Goal: Task Accomplishment & Management: Use online tool/utility

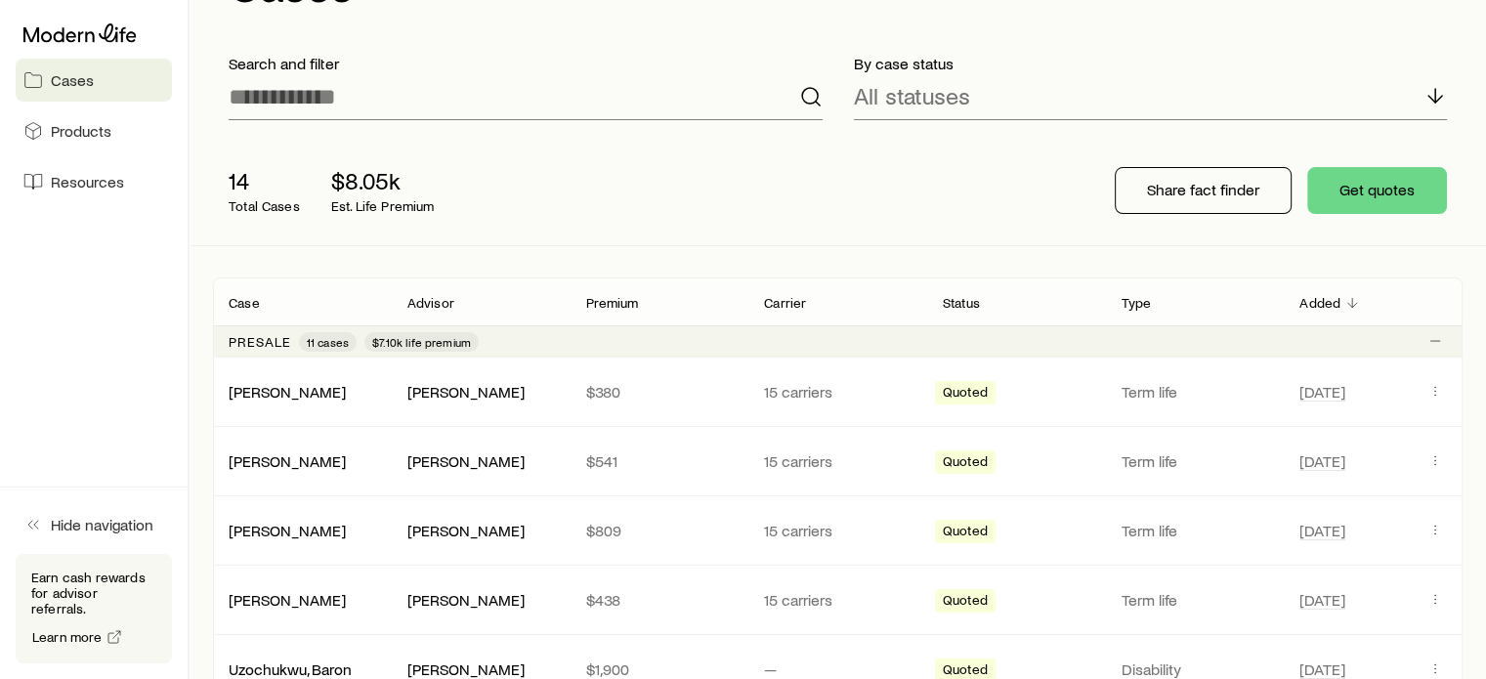
scroll to position [97, 0]
click at [492, 395] on div "[PERSON_NAME]" at bounding box center [465, 391] width 117 height 21
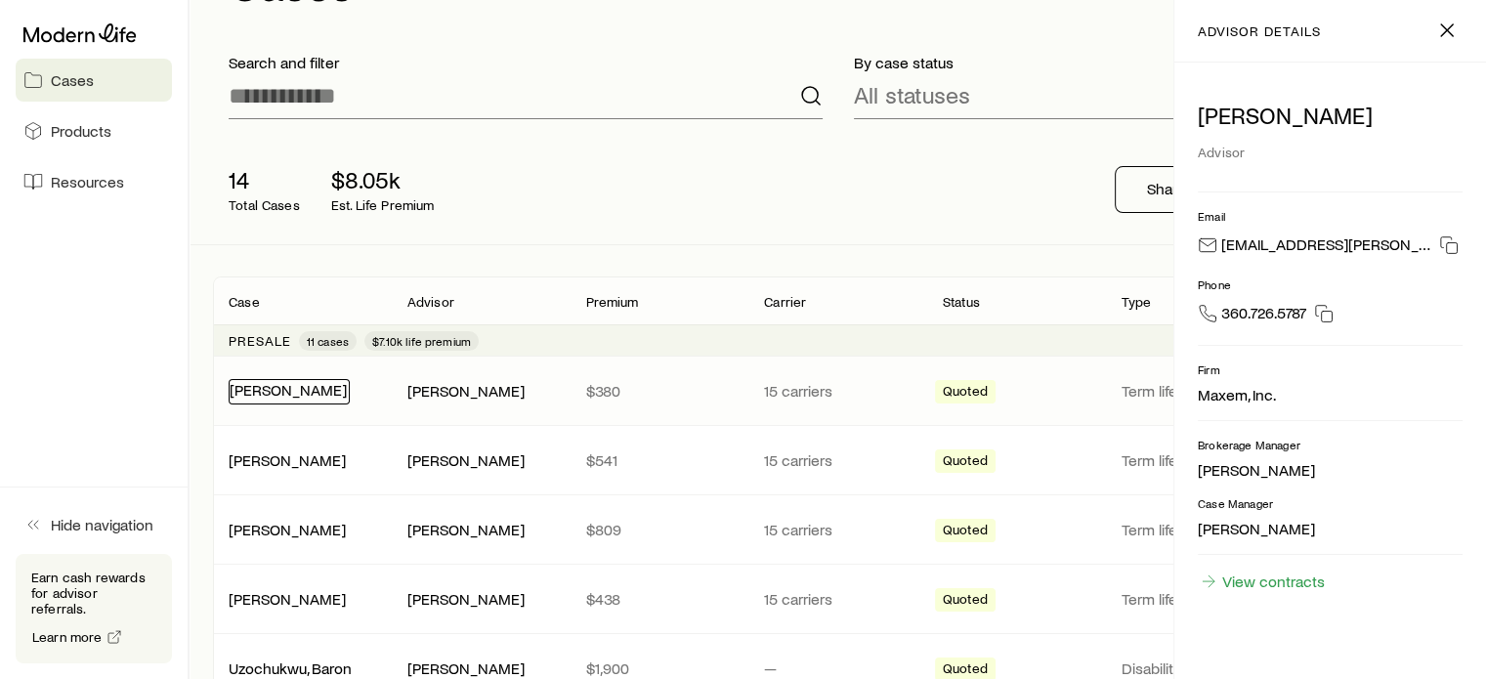
click at [266, 387] on link "[PERSON_NAME]" at bounding box center [288, 389] width 117 height 19
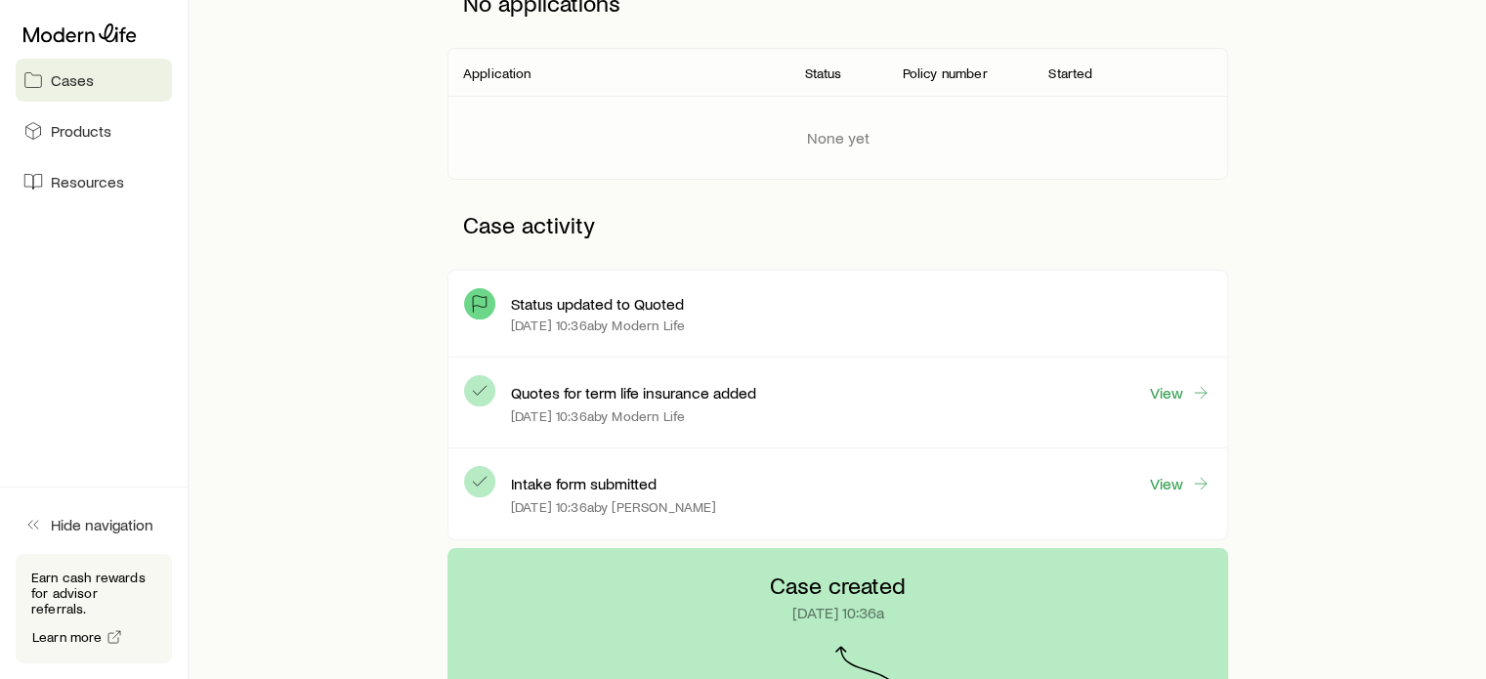
scroll to position [330, 0]
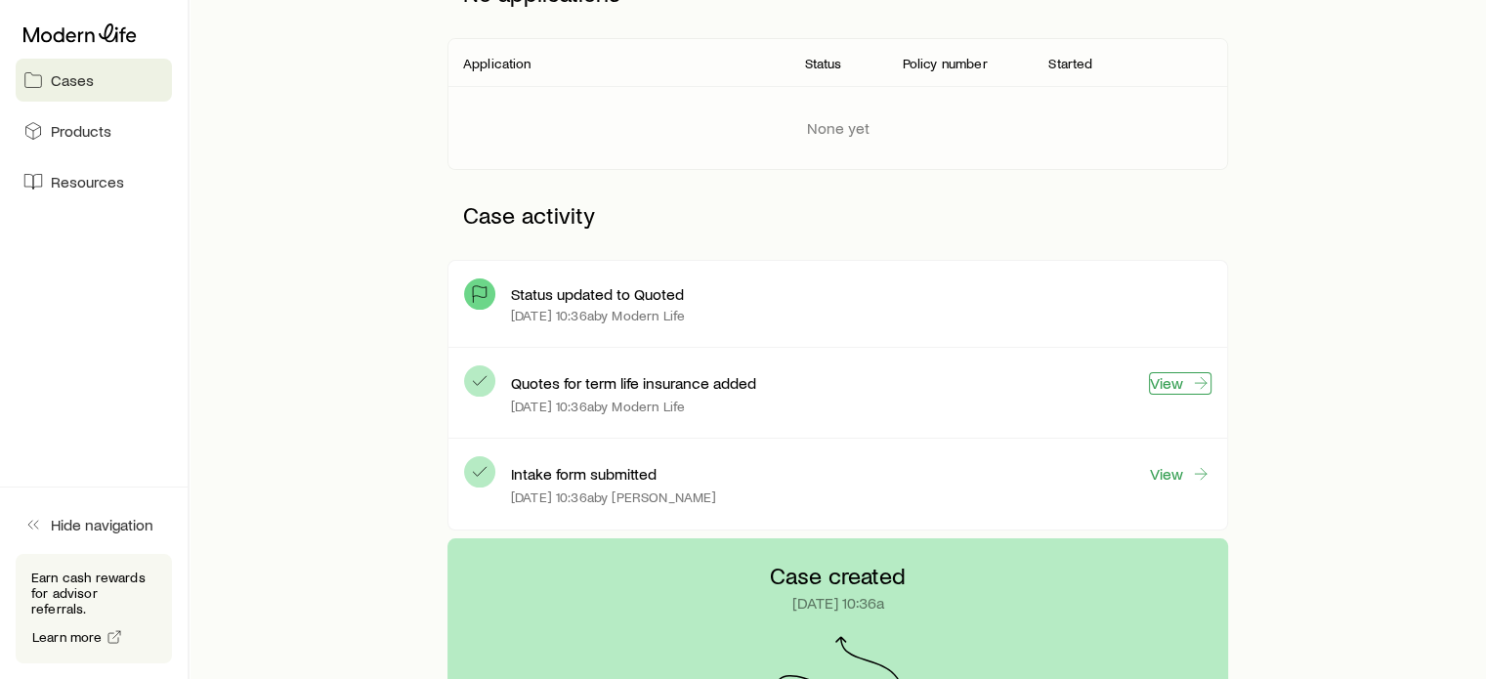
click at [1184, 382] on link "View" at bounding box center [1180, 383] width 63 height 22
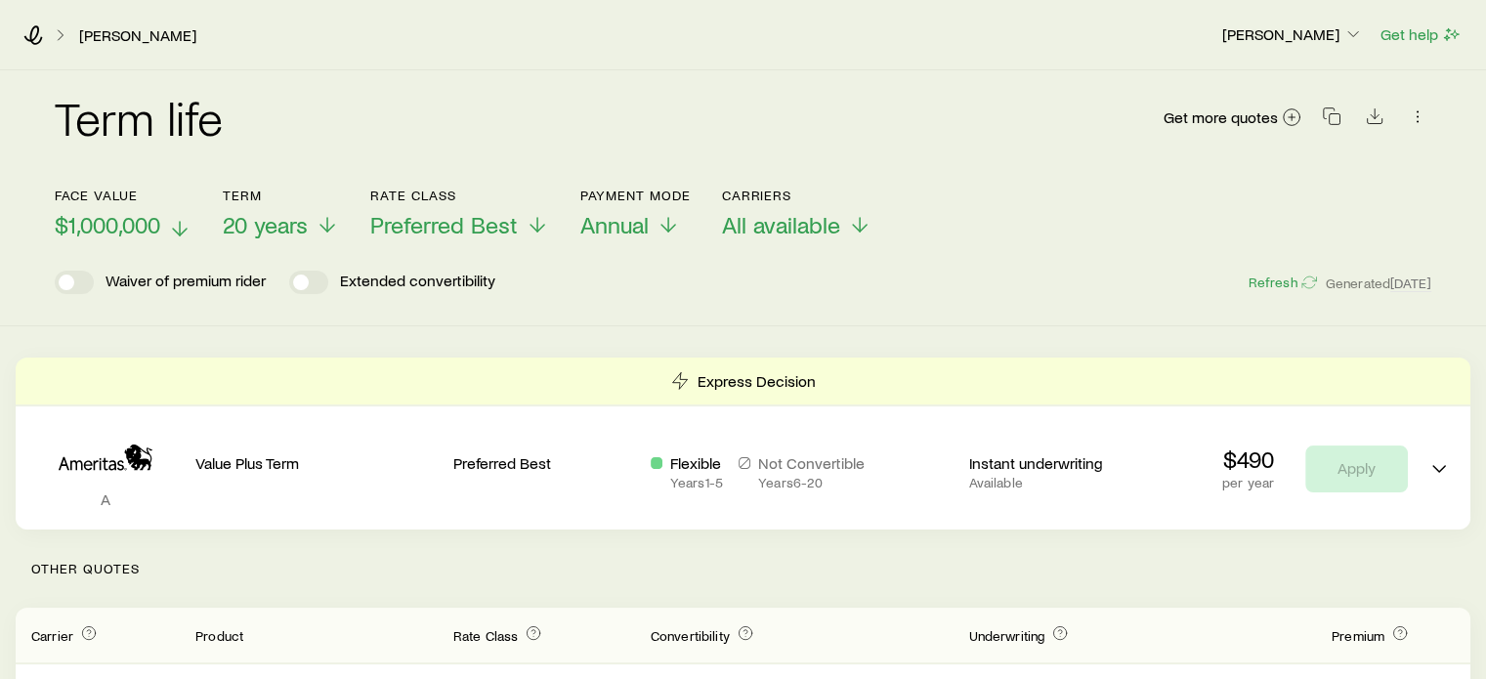
click at [92, 234] on span "$1,000,000" at bounding box center [108, 224] width 106 height 27
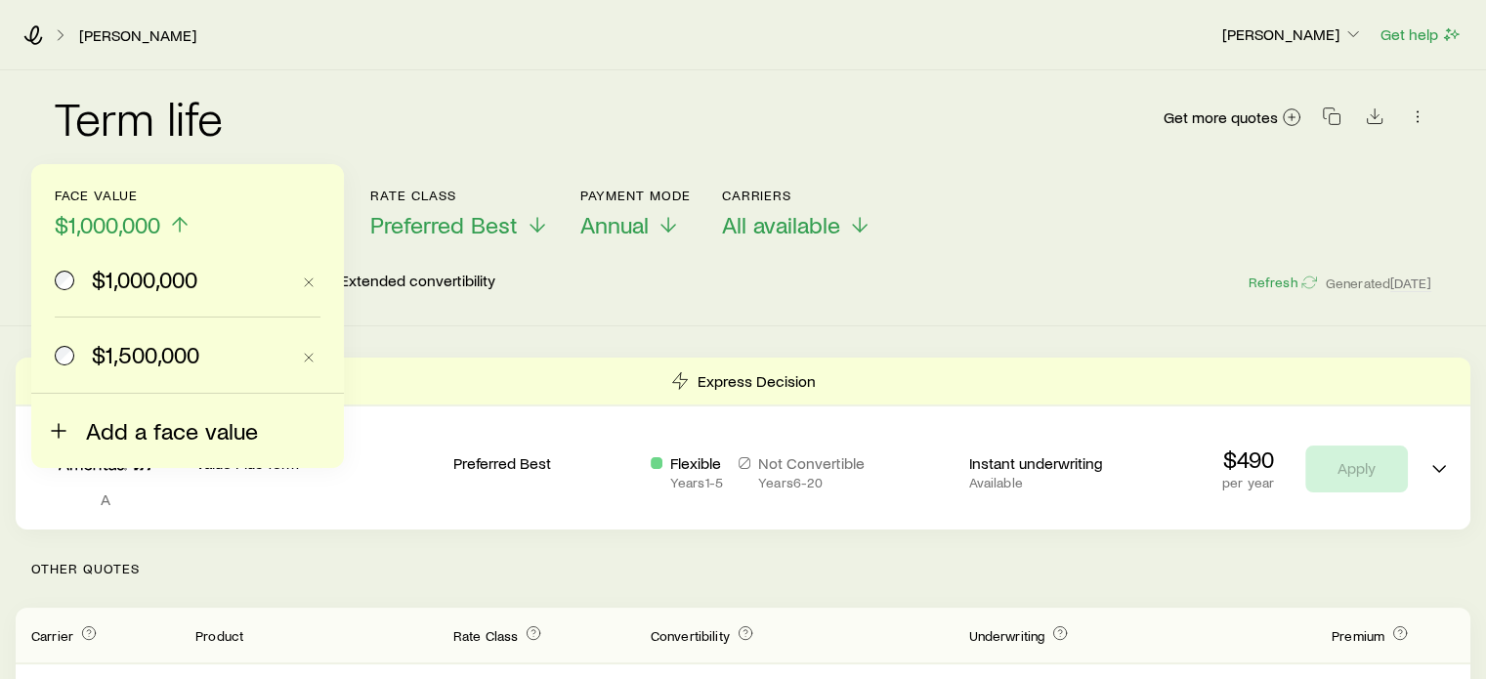
click at [66, 423] on icon at bounding box center [58, 430] width 23 height 23
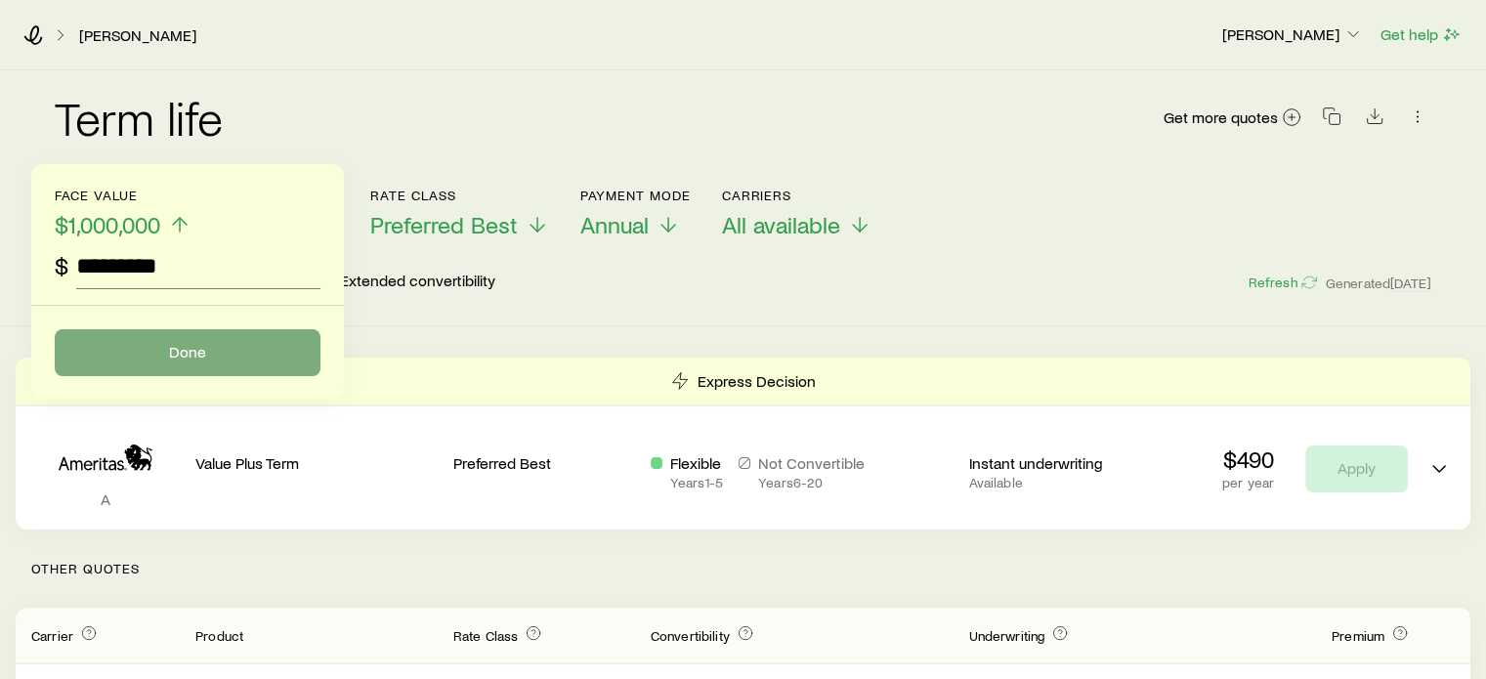
type input "*********"
click at [191, 353] on button "Done" at bounding box center [188, 352] width 266 height 47
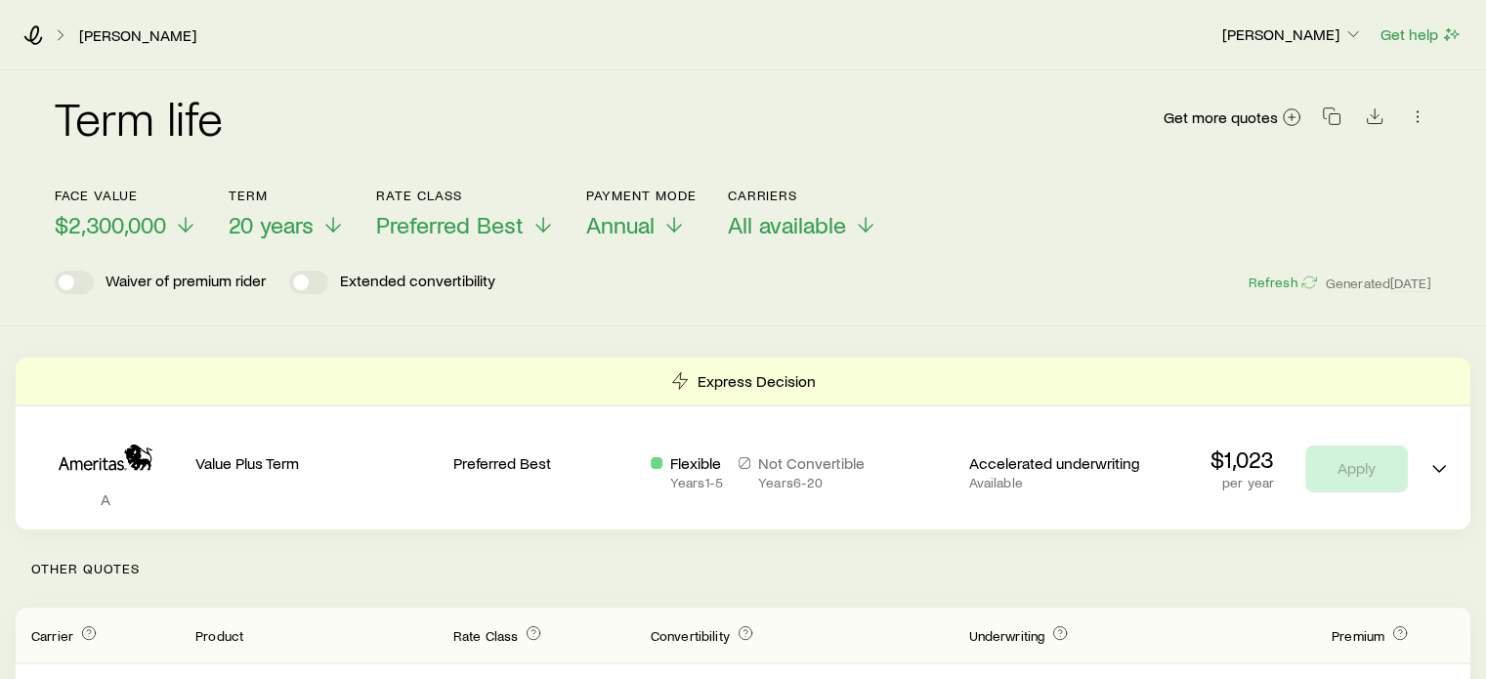
click at [29, 46] on div "[PERSON_NAME] [PERSON_NAME] Get help" at bounding box center [743, 35] width 1486 height 70
click at [33, 39] on icon at bounding box center [33, 35] width 19 height 20
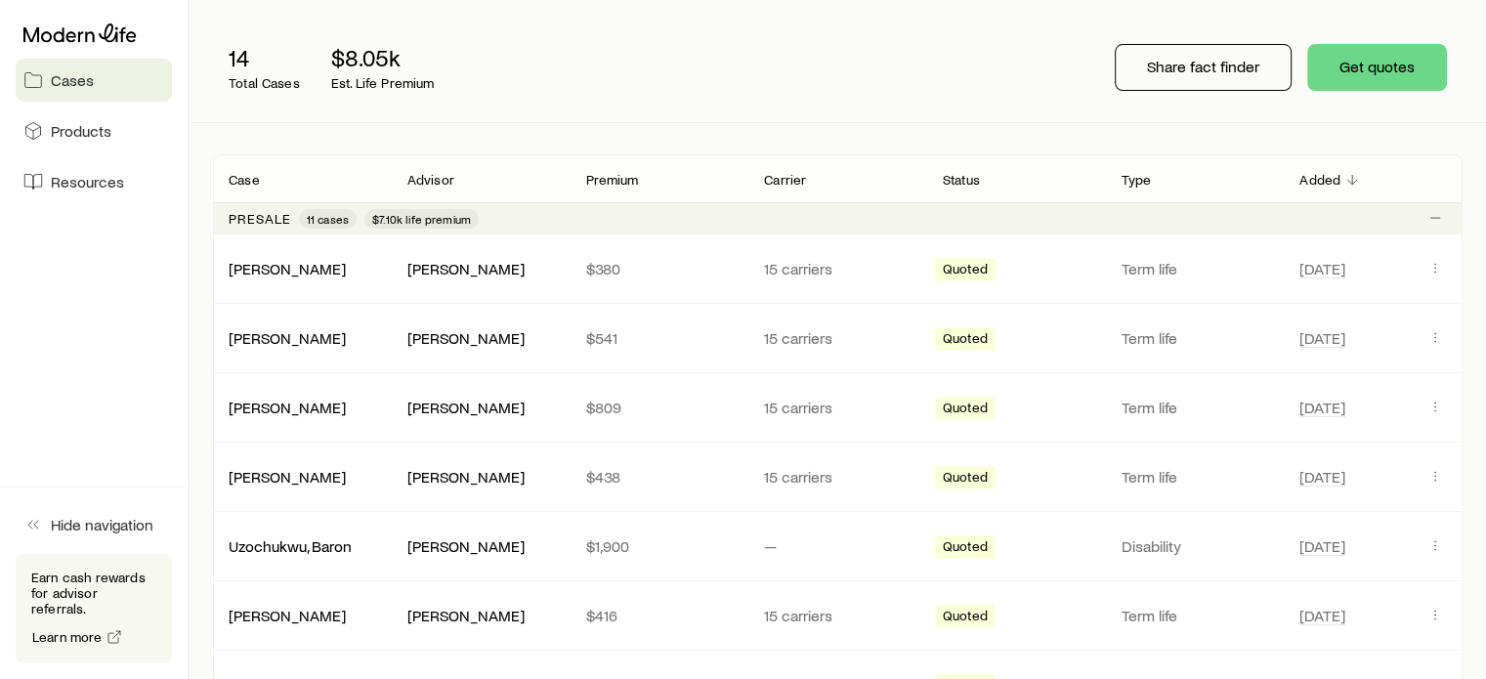
scroll to position [223, 0]
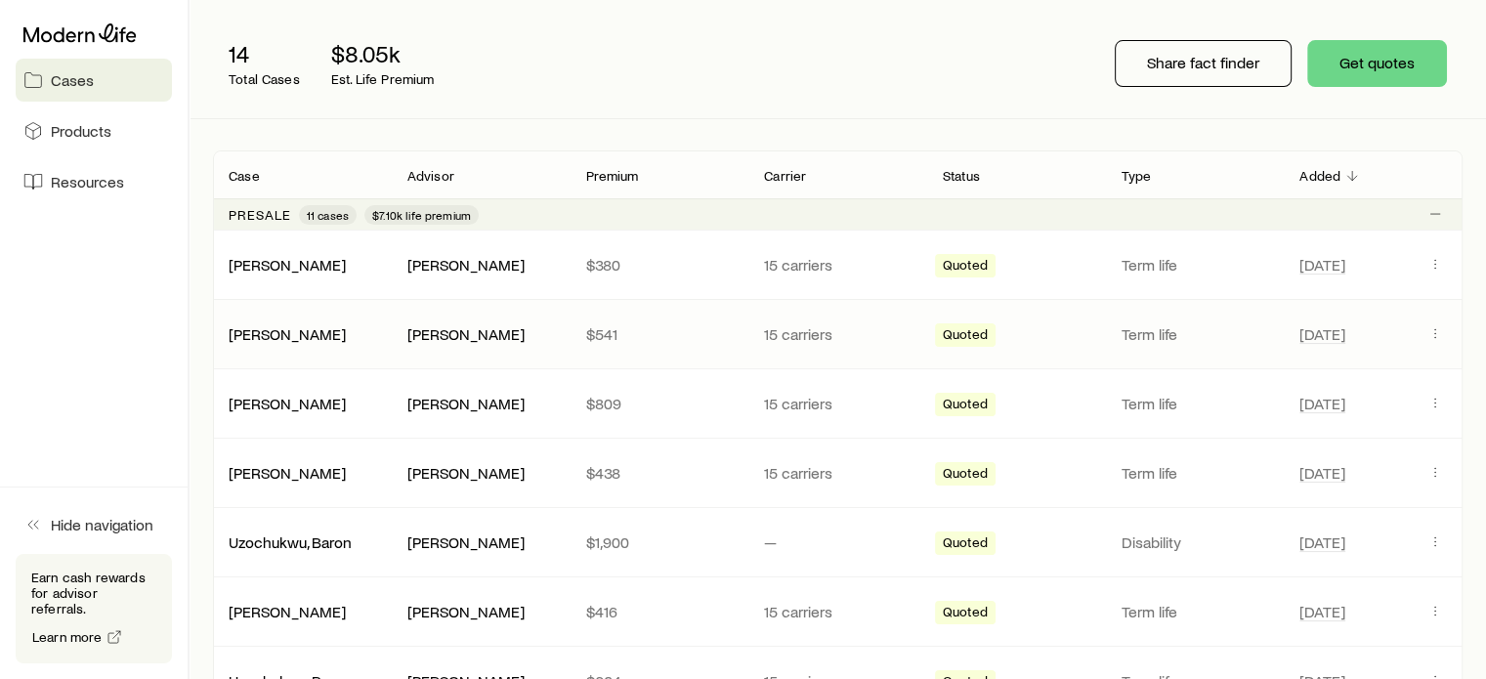
click at [302, 336] on div "[PERSON_NAME]" at bounding box center [302, 334] width 179 height 20
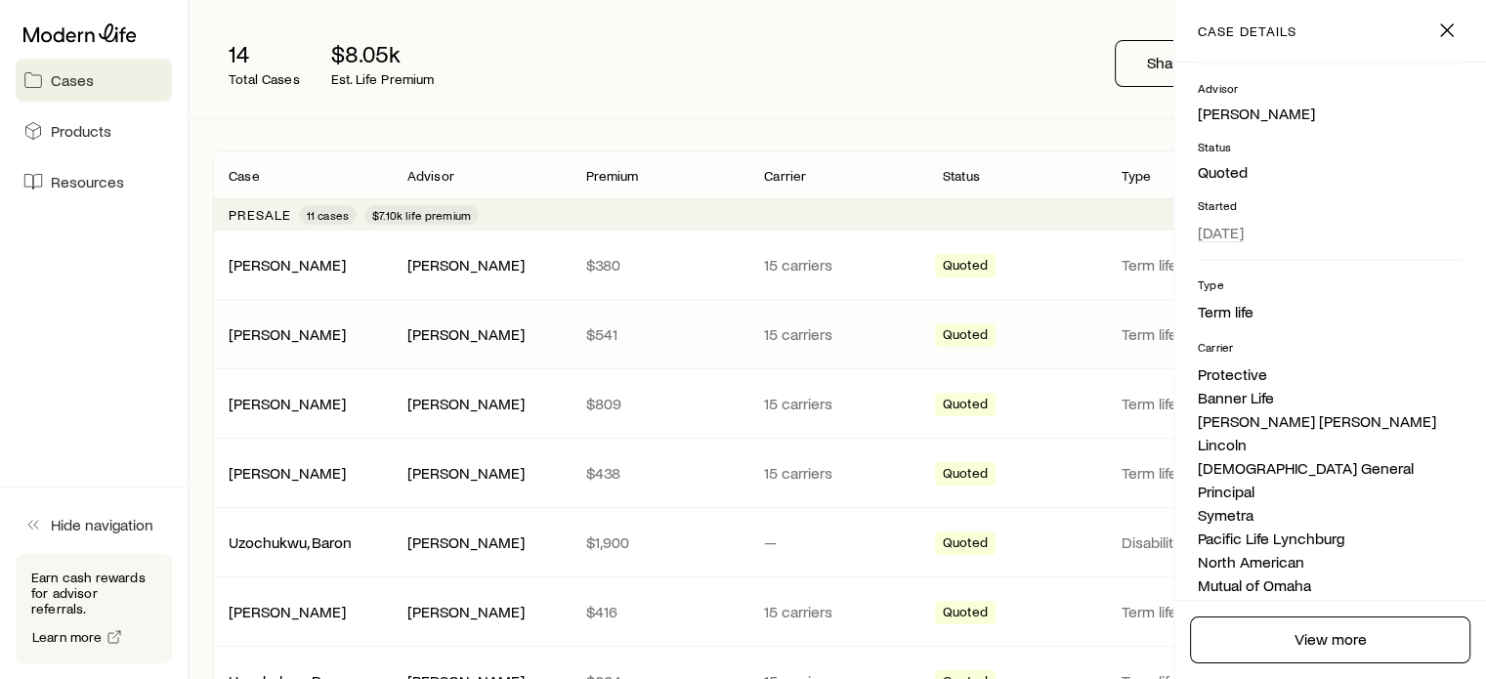
scroll to position [371, 0]
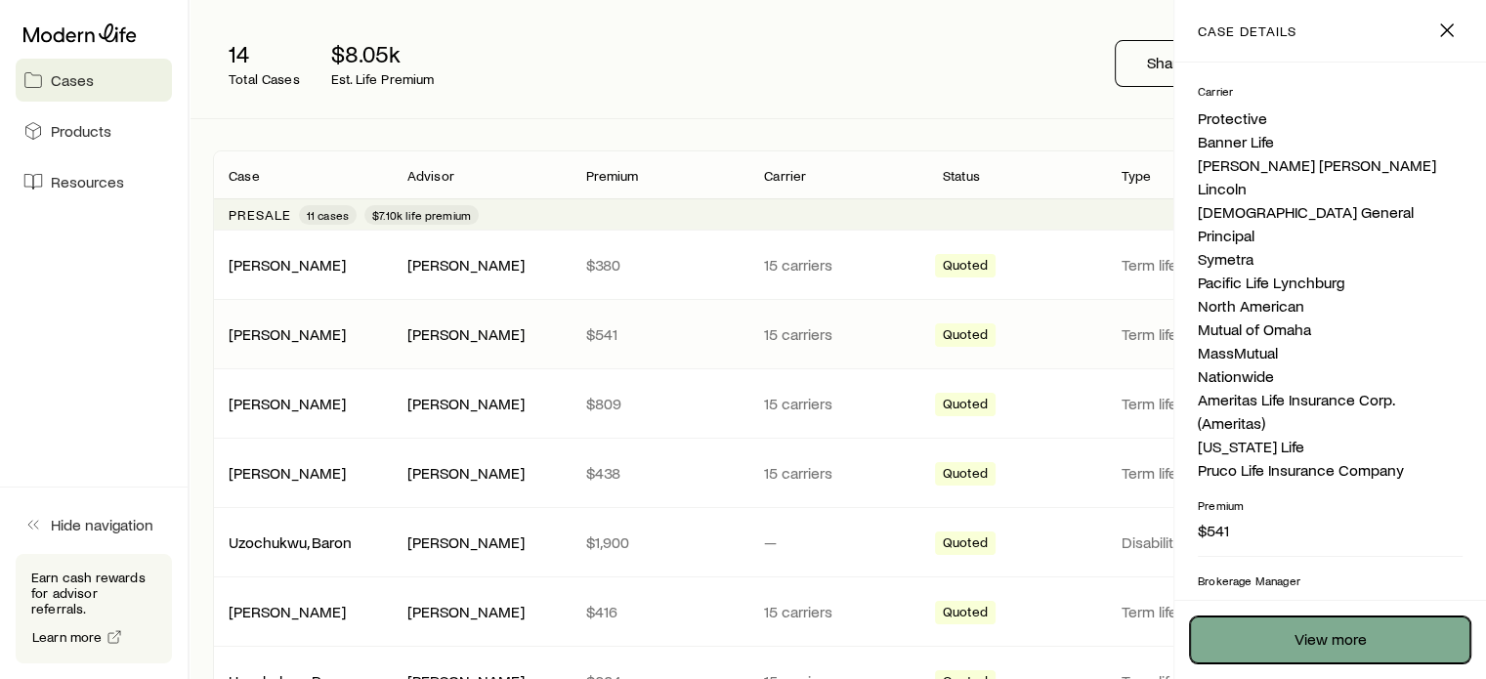
click at [1297, 627] on link "View more" at bounding box center [1330, 640] width 280 height 47
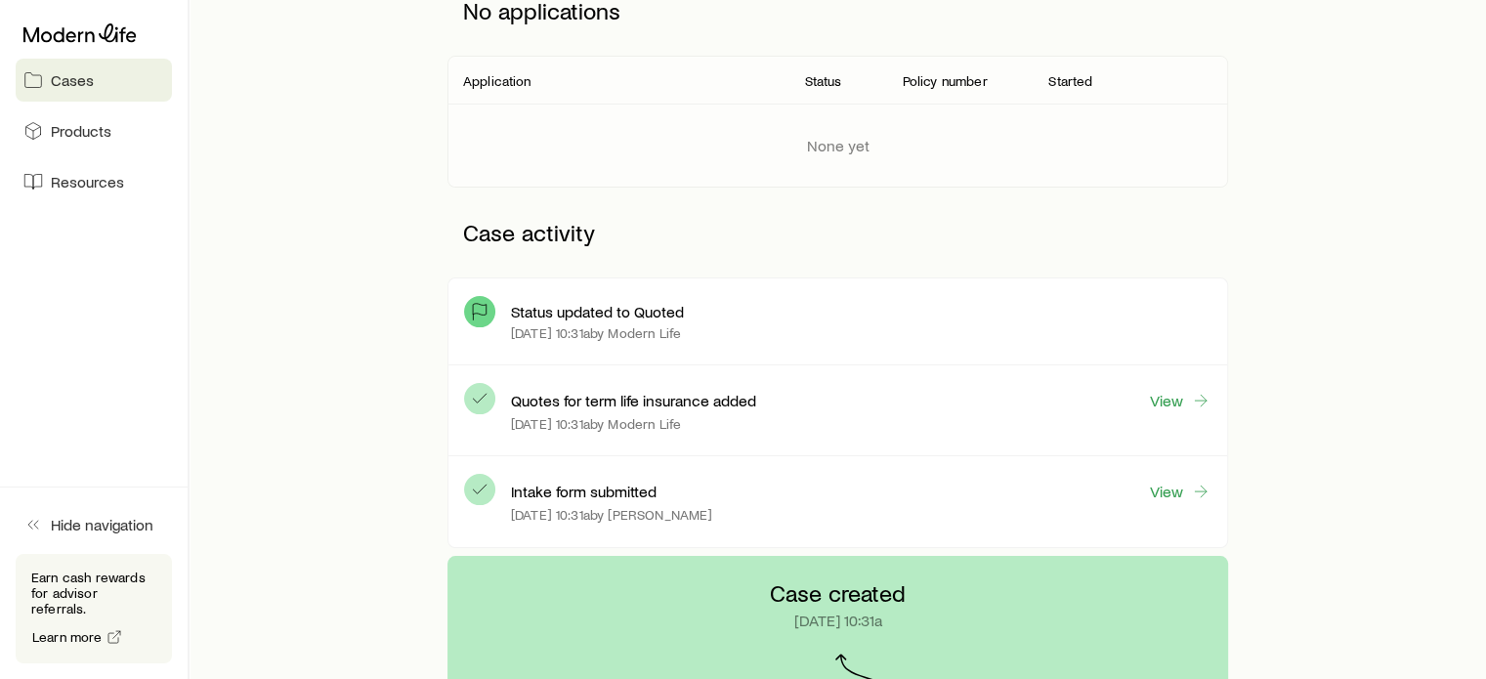
scroll to position [316, 0]
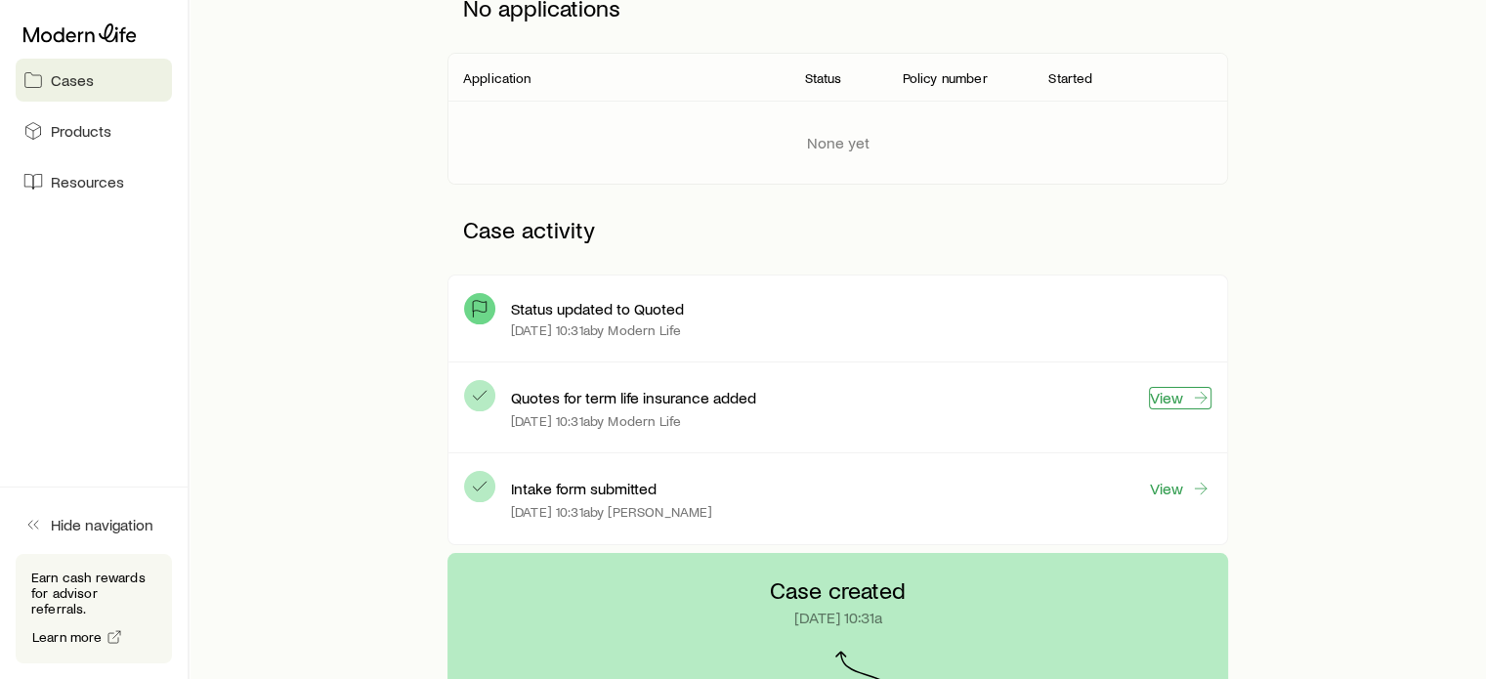
click at [1167, 400] on link "View" at bounding box center [1180, 398] width 63 height 22
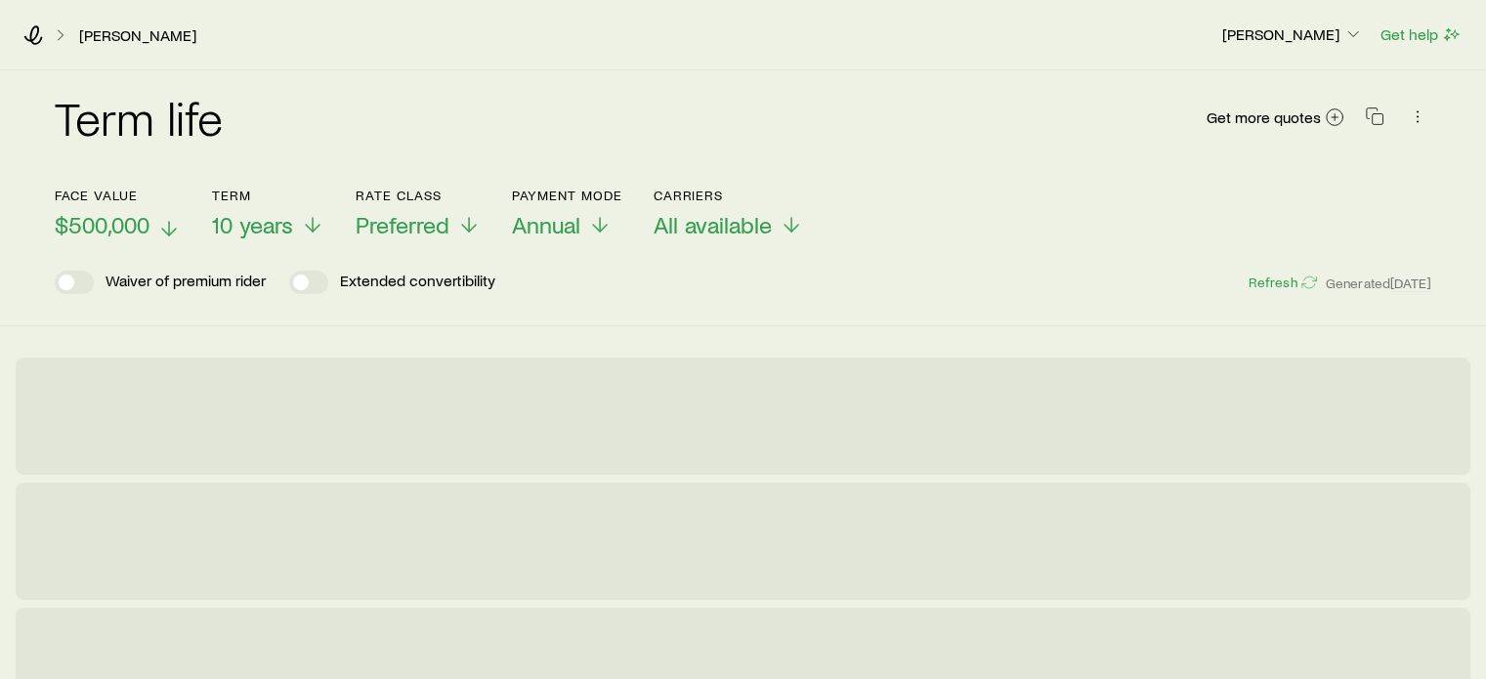
click at [61, 218] on span "$500,000" at bounding box center [102, 224] width 95 height 27
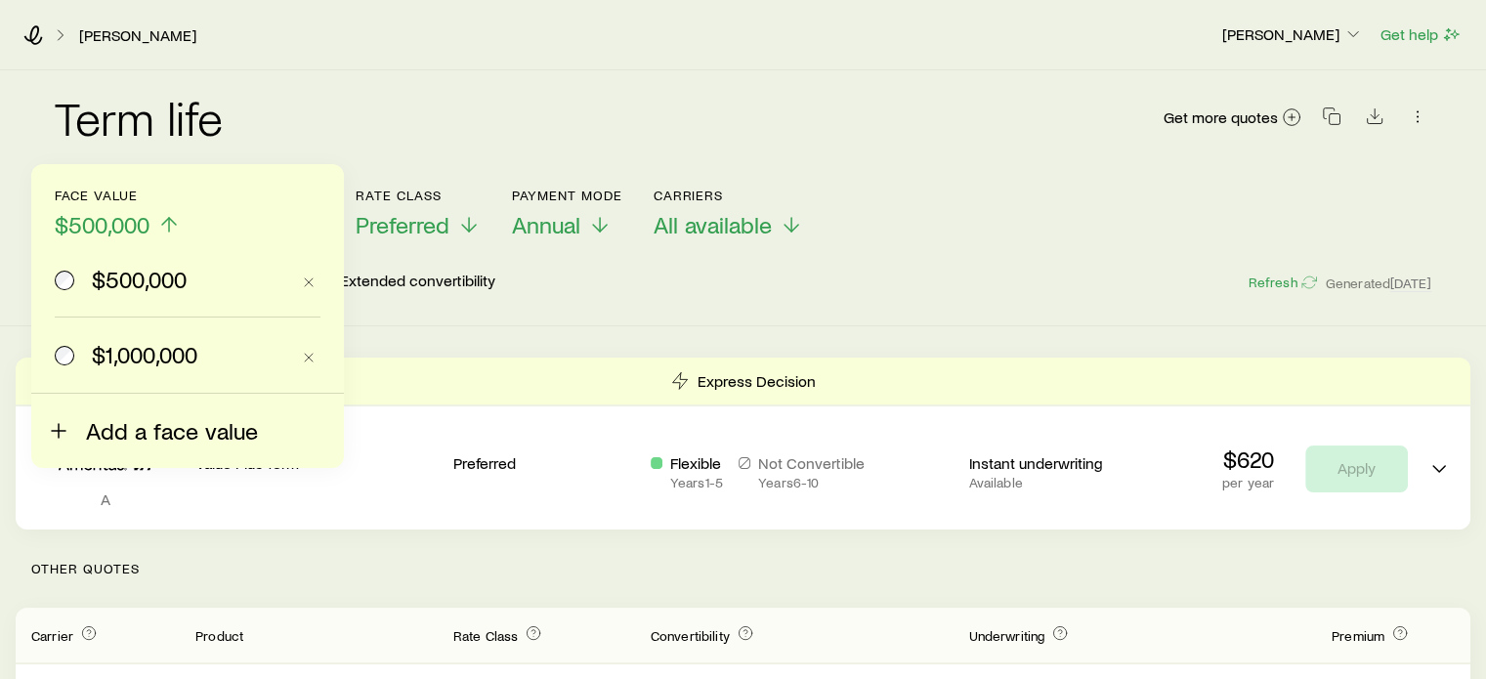
click at [103, 417] on span "Add a face value" at bounding box center [172, 430] width 172 height 27
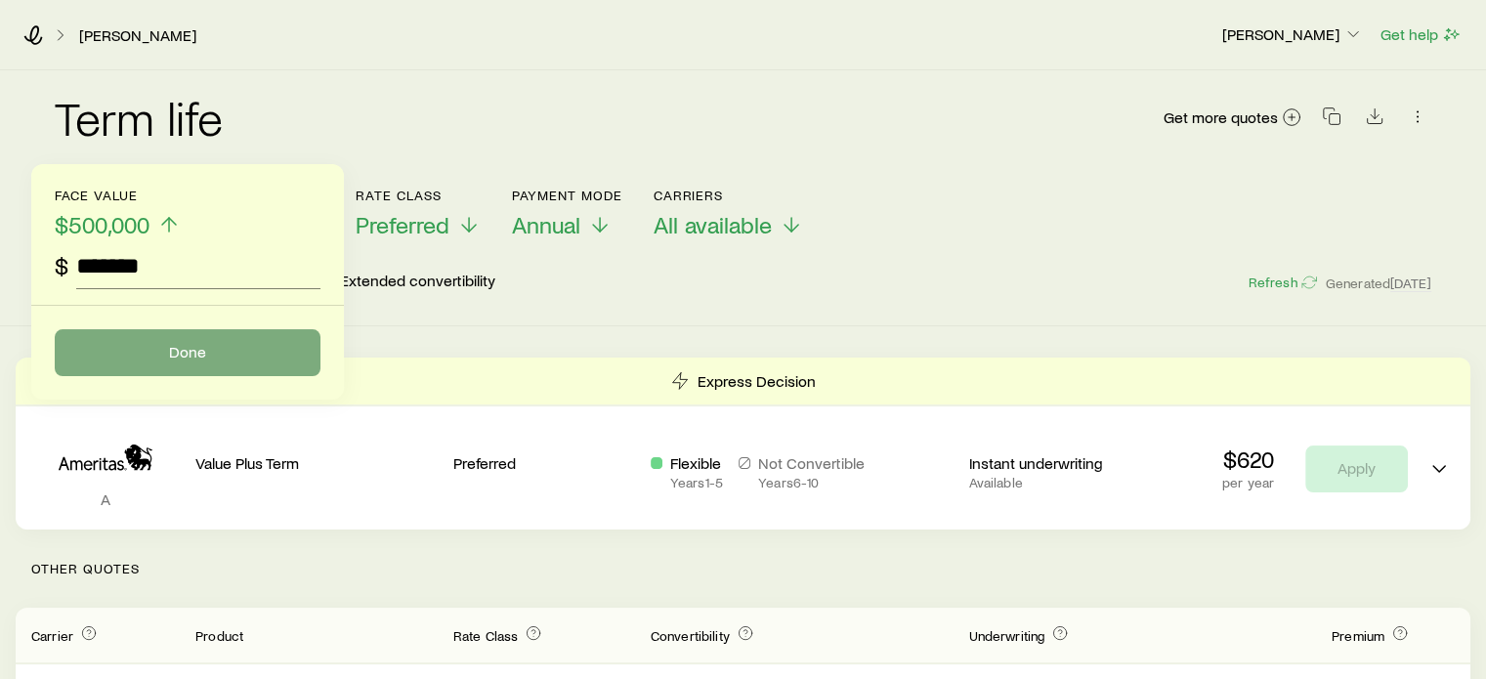
type input "*******"
click at [176, 339] on button "Done" at bounding box center [188, 352] width 266 height 47
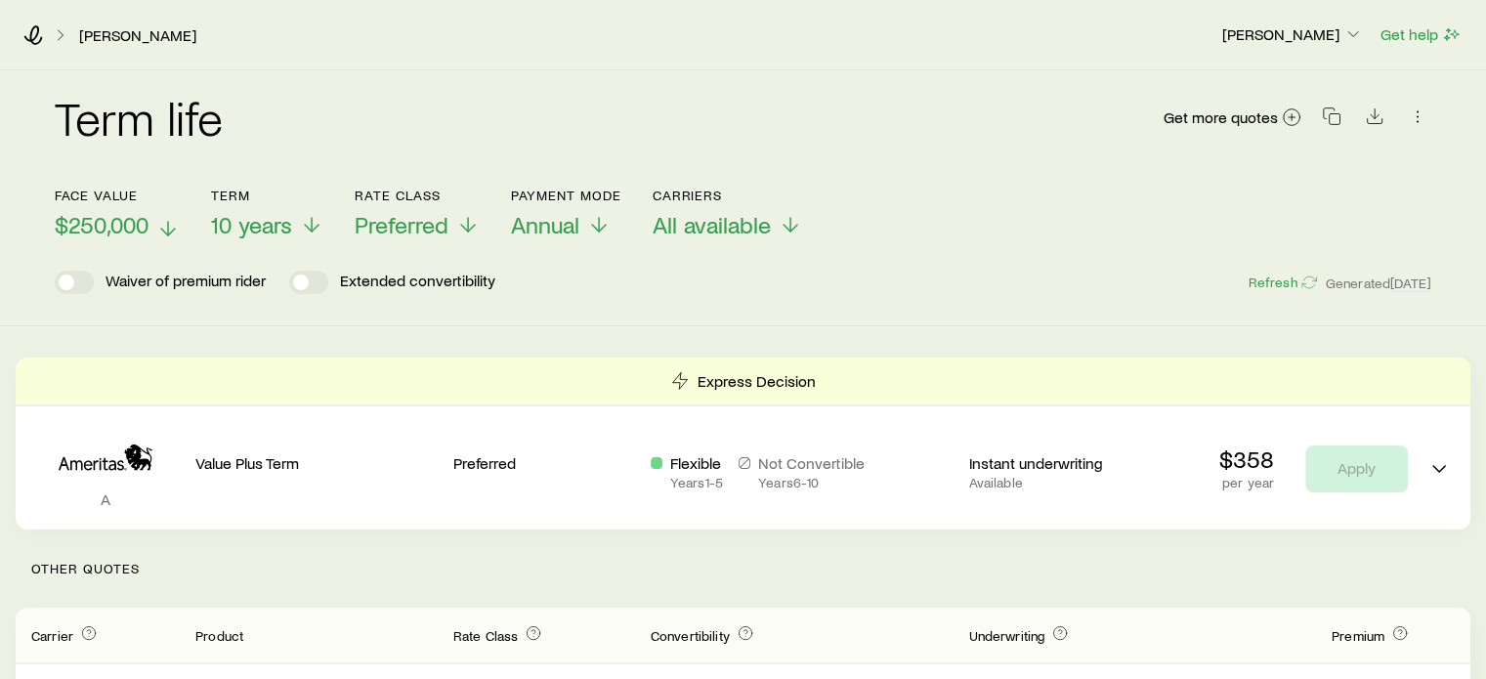
click at [77, 237] on span "$250,000" at bounding box center [102, 224] width 94 height 27
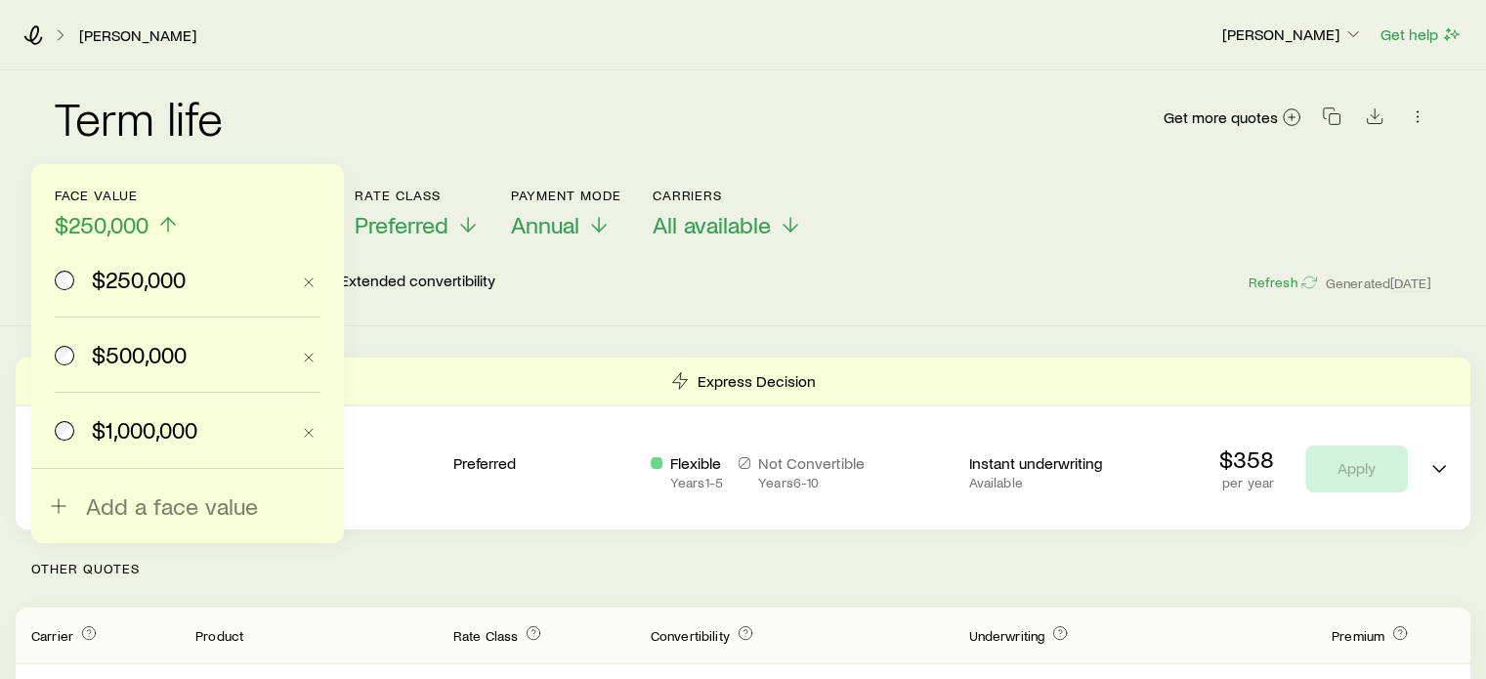
click at [62, 341] on span at bounding box center [65, 354] width 21 height 27
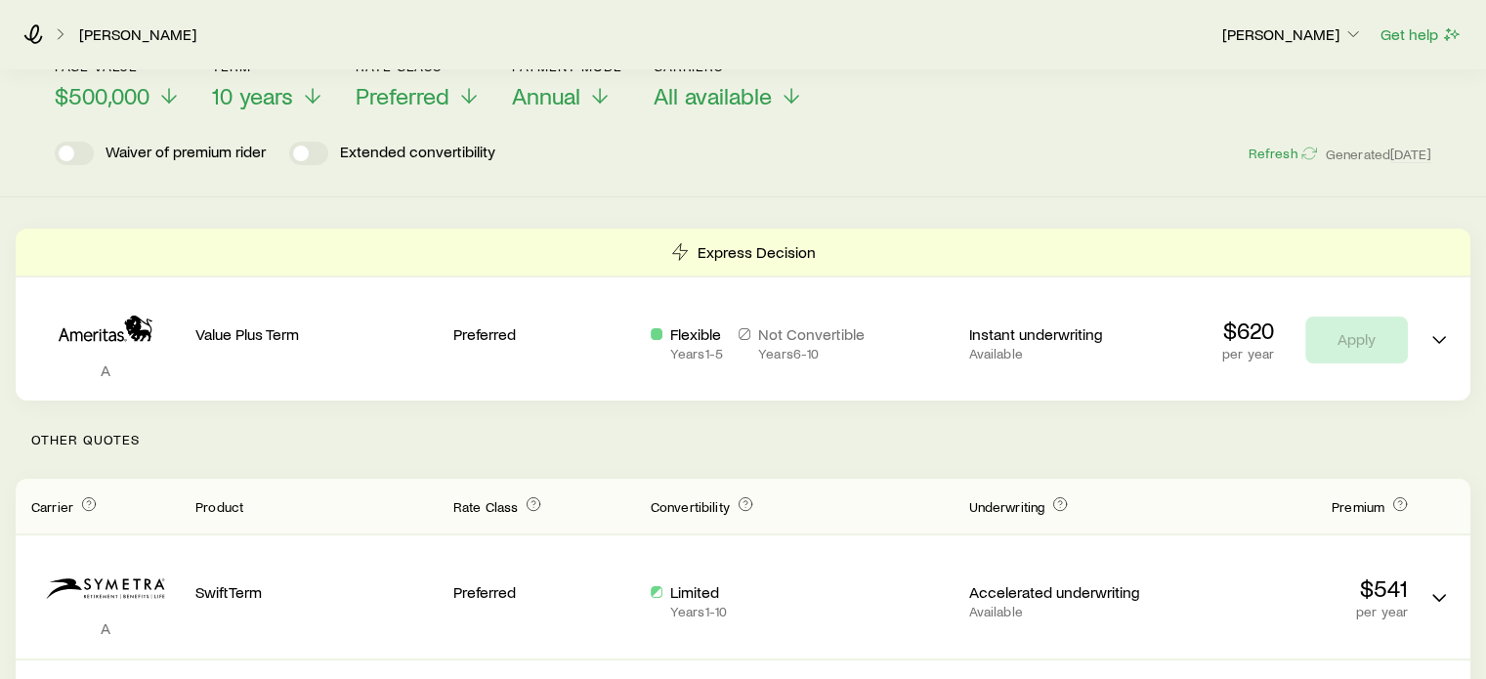
scroll to position [131, 0]
click at [977, 147] on div "Waiver of premium rider Extended convertibility Refresh Generated [DATE]" at bounding box center [743, 151] width 1377 height 23
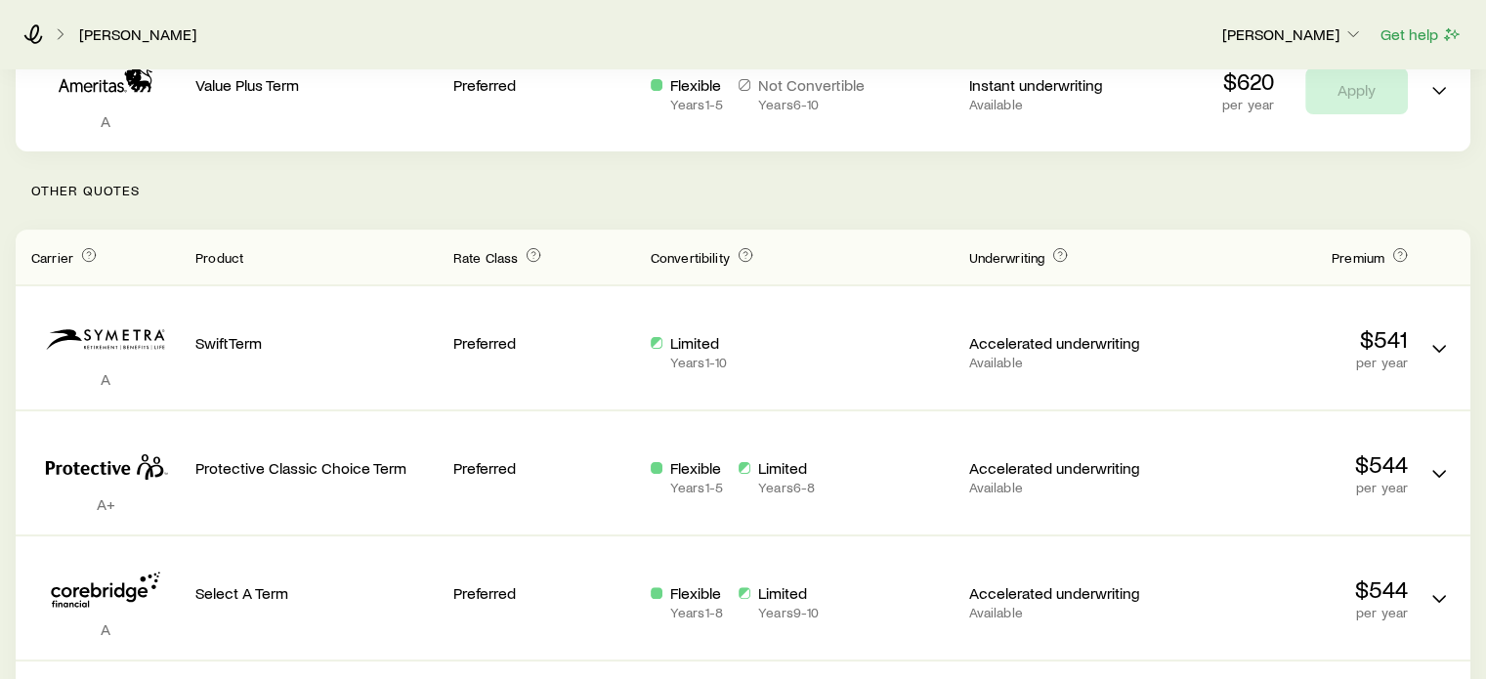
scroll to position [0, 0]
